Goal: Transaction & Acquisition: Download file/media

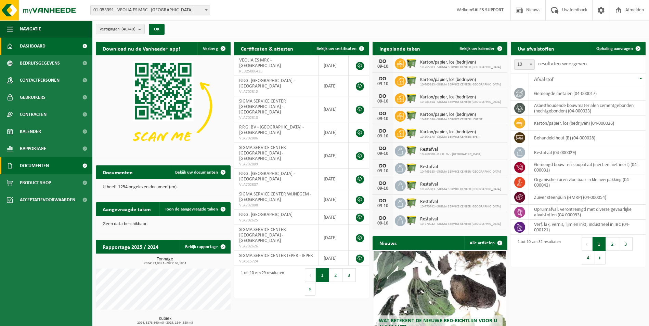
click at [38, 165] on span "Documenten" at bounding box center [34, 165] width 29 height 17
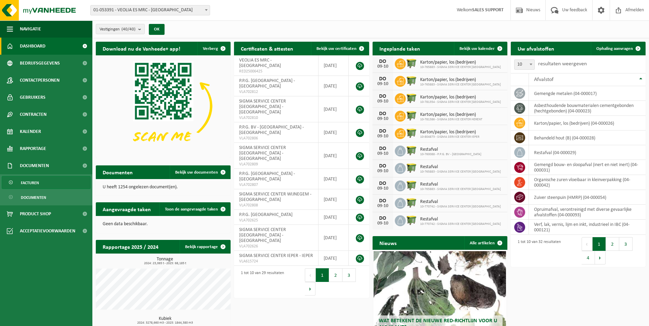
click at [41, 180] on link "Facturen" at bounding box center [46, 182] width 89 height 13
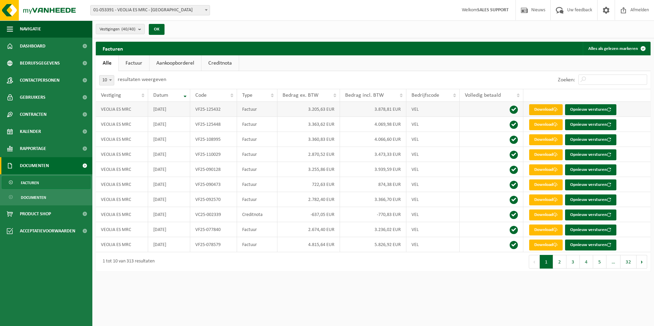
click at [542, 108] on link "Download" at bounding box center [546, 109] width 34 height 11
drag, startPoint x: 547, startPoint y: 124, endPoint x: 557, endPoint y: 139, distance: 18.4
click at [547, 124] on link "Download" at bounding box center [546, 124] width 34 height 11
click at [547, 143] on link "Download" at bounding box center [546, 139] width 34 height 11
